Goal: Check status: Check status

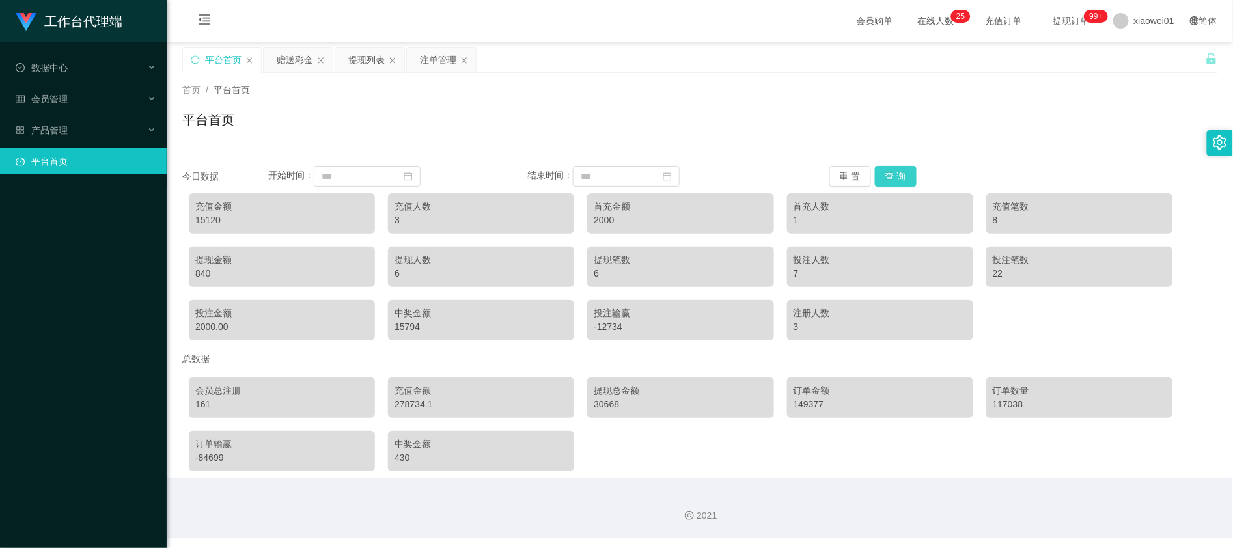
click at [908, 175] on button "查 询" at bounding box center [896, 176] width 42 height 21
click at [201, 219] on div "15420" at bounding box center [281, 221] width 173 height 14
copy div "15420"
click at [214, 216] on div "15420" at bounding box center [281, 221] width 173 height 14
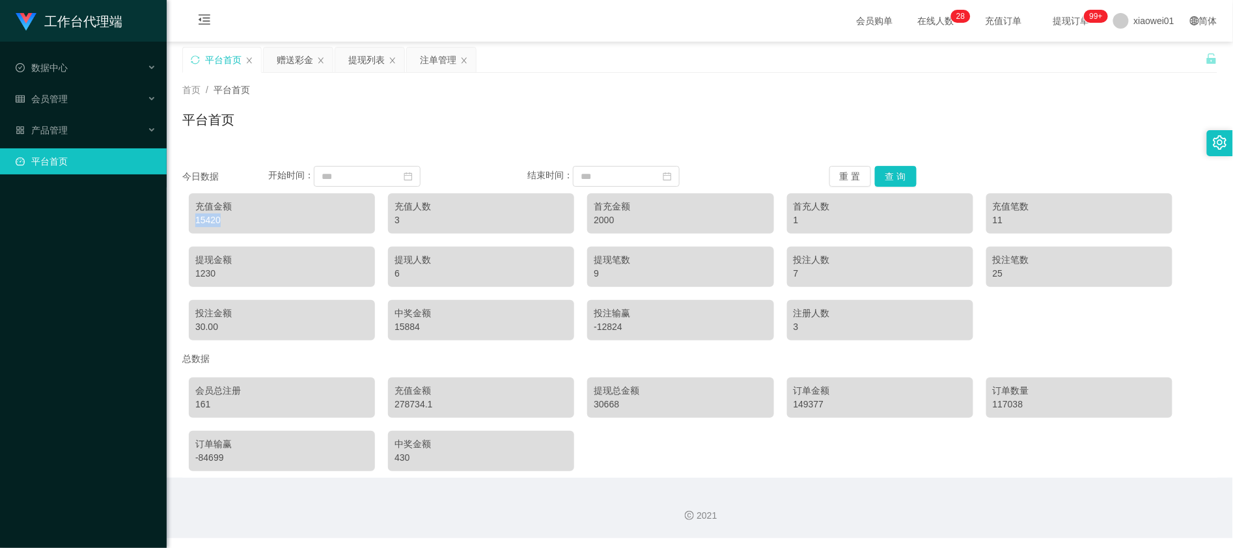
click at [214, 216] on div "15420" at bounding box center [281, 221] width 173 height 14
click at [212, 218] on div "18220" at bounding box center [281, 221] width 173 height 14
copy div "18220"
